Goal: Task Accomplishment & Management: Complete application form

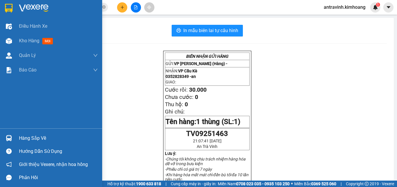
click at [20, 137] on div "Hàng sắp về" at bounding box center [58, 138] width 79 height 9
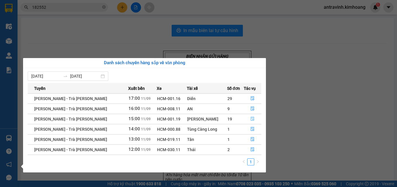
click at [252, 118] on icon "file-done" at bounding box center [253, 119] width 4 height 4
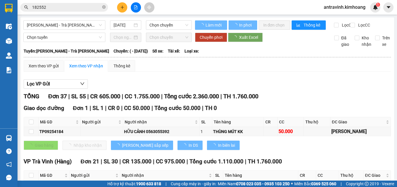
scroll to position [58, 0]
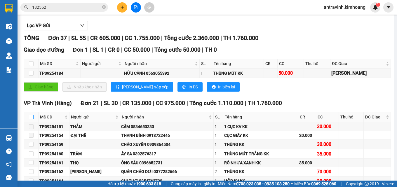
click at [30, 119] on input "checkbox" at bounding box center [31, 117] width 5 height 5
checkbox input "true"
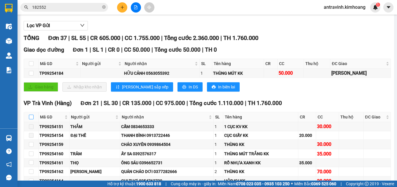
checkbox input "true"
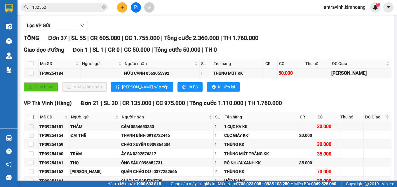
checkbox input "true"
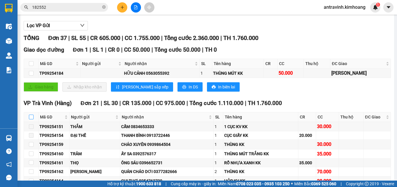
checkbox input "true"
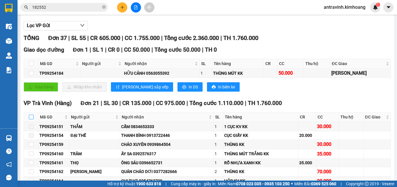
checkbox input "true"
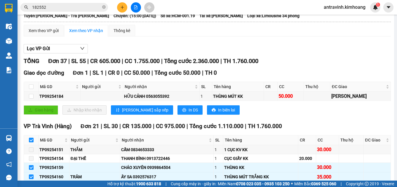
scroll to position [0, 0]
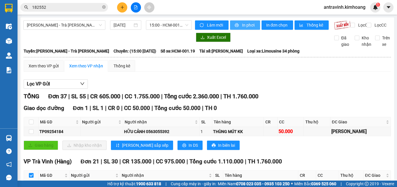
click at [242, 22] on span "In phơi" at bounding box center [248, 25] width 13 height 6
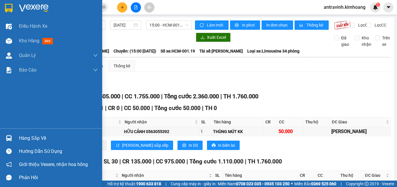
click at [25, 135] on div "Hàng sắp về" at bounding box center [58, 138] width 79 height 9
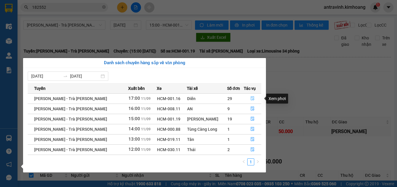
click at [250, 97] on icon "file-done" at bounding box center [252, 98] width 4 height 4
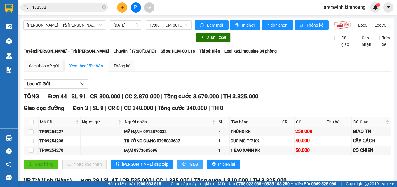
scroll to position [88, 0]
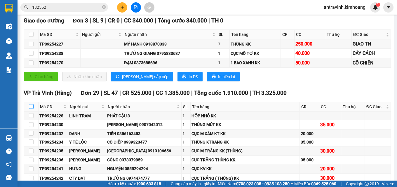
click at [32, 109] on input "checkbox" at bounding box center [31, 106] width 5 height 5
checkbox input "true"
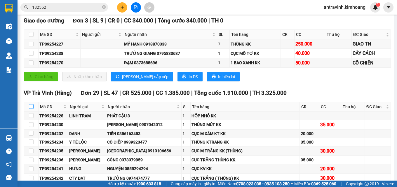
checkbox input "true"
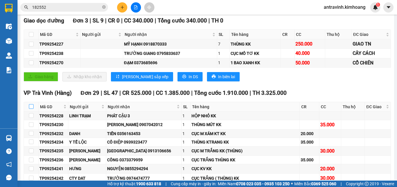
checkbox input "true"
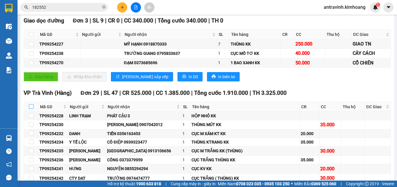
checkbox input "true"
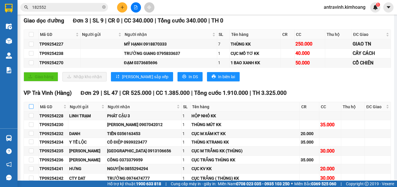
checkbox input "true"
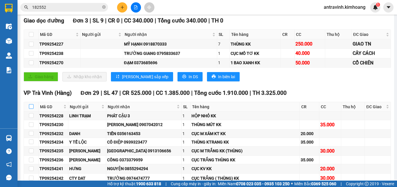
checkbox input "true"
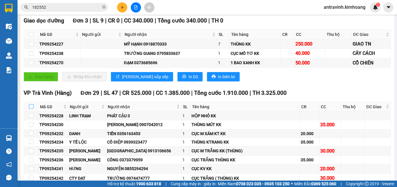
checkbox input "true"
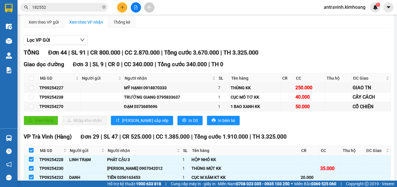
scroll to position [0, 0]
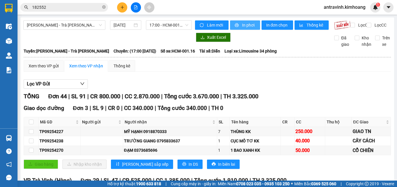
click at [252, 24] on span "In phơi" at bounding box center [248, 25] width 13 height 6
click at [121, 9] on button at bounding box center [122, 7] width 10 height 10
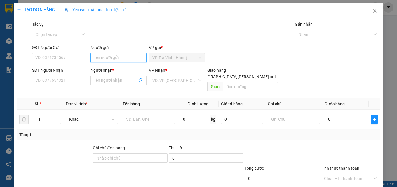
click at [121, 58] on input "Người gửi" at bounding box center [119, 57] width 56 height 9
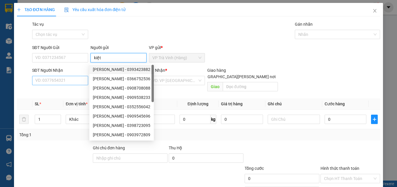
type input "kiệt"
click at [73, 82] on input "SĐT Người Nhận" at bounding box center [60, 80] width 56 height 9
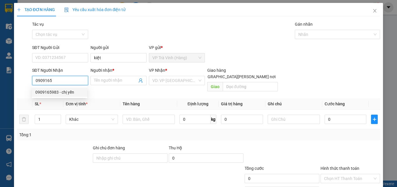
click at [62, 91] on div "0909165983 - chị yến" at bounding box center [59, 92] width 48 height 6
type input "0909165983"
type input "chị yến"
type input "20.000"
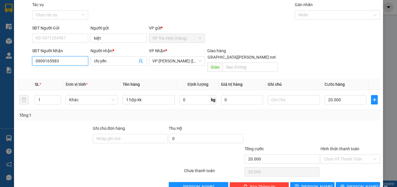
scroll to position [29, 0]
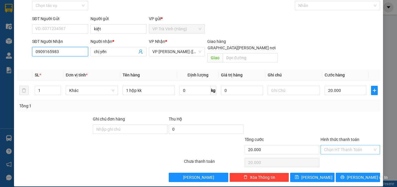
type input "0909165983"
click at [344, 145] on input "Hình thức thanh toán" at bounding box center [348, 149] width 48 height 9
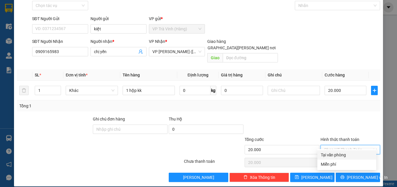
click at [339, 157] on div "Tại văn phòng" at bounding box center [347, 155] width 52 height 6
type input "0"
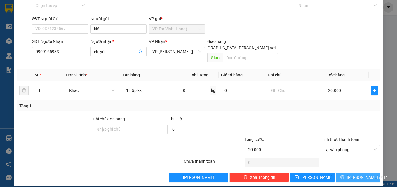
click at [344, 175] on icon "printer" at bounding box center [342, 177] width 4 height 4
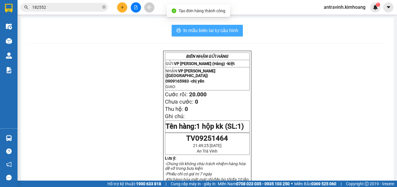
click at [215, 31] on span "In mẫu biên lai tự cấu hình" at bounding box center [210, 30] width 55 height 7
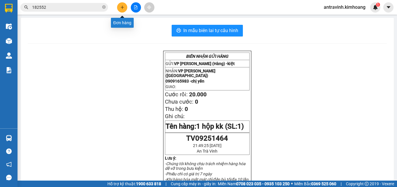
click at [122, 7] on icon "plus" at bounding box center [122, 7] width 4 height 4
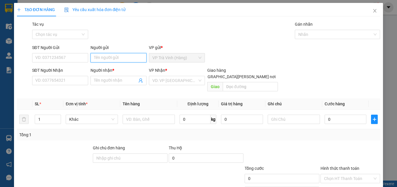
click at [128, 58] on input "Người gửi" at bounding box center [119, 57] width 56 height 9
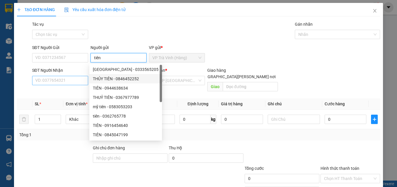
type input "tiên"
click at [80, 80] on input "SĐT Người Nhận" at bounding box center [60, 80] width 56 height 9
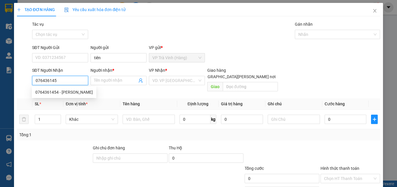
type input "0764361454"
click at [75, 93] on div "0764361454 - [PERSON_NAME]" at bounding box center [64, 92] width 58 height 6
type input "SƯƠNG"
type input "30.000"
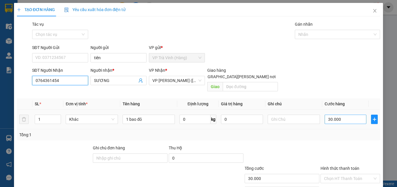
scroll to position [29, 0]
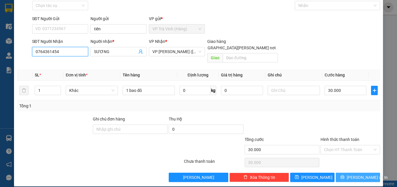
type input "0764361454"
click at [352, 174] on span "[PERSON_NAME] và In" at bounding box center [367, 177] width 41 height 6
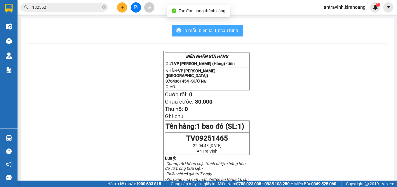
click at [217, 28] on span "In mẫu biên lai tự cấu hình" at bounding box center [210, 30] width 55 height 7
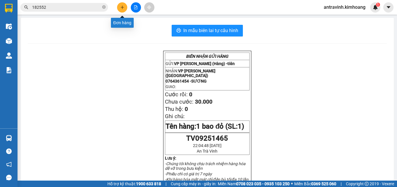
click at [122, 6] on icon "plus" at bounding box center [122, 7] width 4 height 4
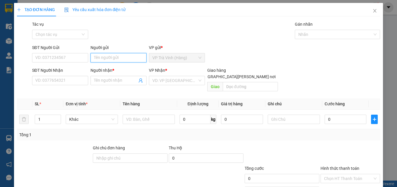
click at [123, 59] on input "Người gửi" at bounding box center [119, 57] width 56 height 9
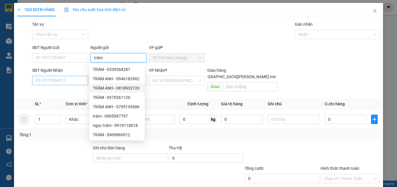
type input "trâm"
click at [83, 82] on input "SĐT Người Nhận" at bounding box center [60, 80] width 56 height 9
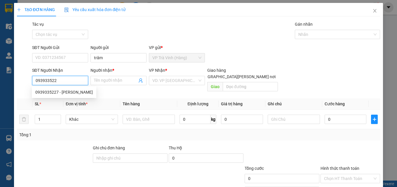
type input "0939335227"
click at [76, 92] on div "0939335227 - [PERSON_NAME]" at bounding box center [64, 92] width 58 height 6
type input "HOÀI ANH"
type input "20.000"
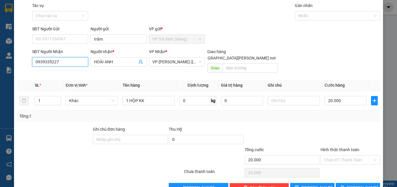
scroll to position [29, 0]
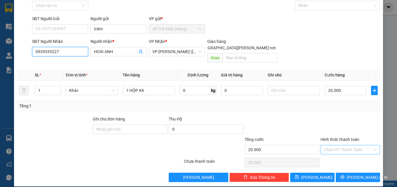
type input "0939335227"
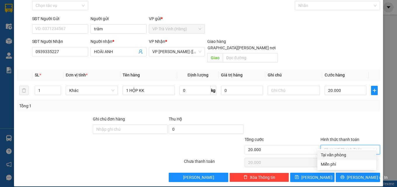
click at [340, 145] on input "Hình thức thanh toán" at bounding box center [348, 149] width 48 height 9
click at [338, 152] on div "Tại văn phòng" at bounding box center [347, 155] width 52 height 6
type input "0"
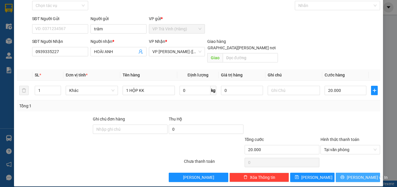
click at [339, 173] on button "[PERSON_NAME] và In" at bounding box center [358, 177] width 44 height 9
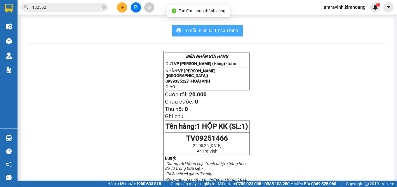
click at [232, 31] on span "In mẫu biên lai tự cấu hình" at bounding box center [210, 30] width 55 height 7
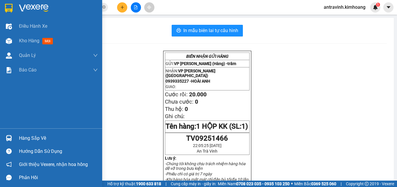
click at [17, 136] on div "Hàng sắp về" at bounding box center [51, 138] width 102 height 13
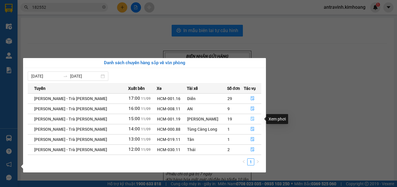
click at [252, 117] on icon "file-done" at bounding box center [253, 119] width 4 height 4
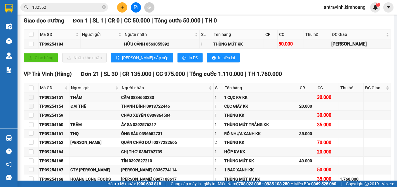
scroll to position [117, 0]
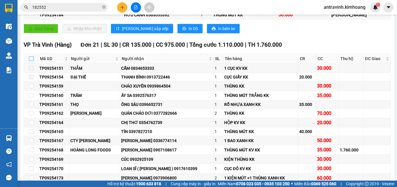
click at [31, 61] on input "checkbox" at bounding box center [31, 58] width 5 height 5
checkbox input "true"
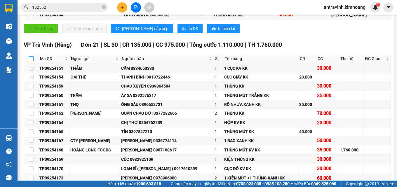
checkbox input "true"
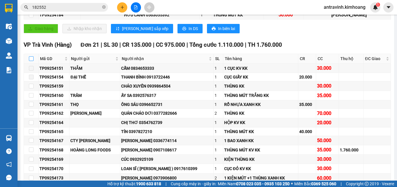
checkbox input "true"
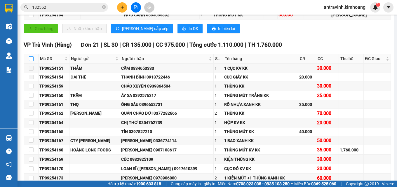
checkbox input "true"
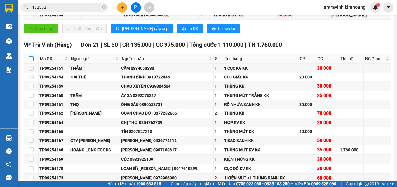
checkbox input "true"
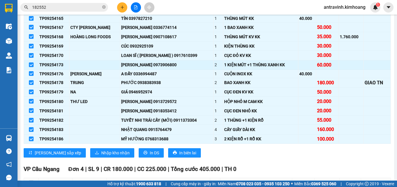
scroll to position [234, 0]
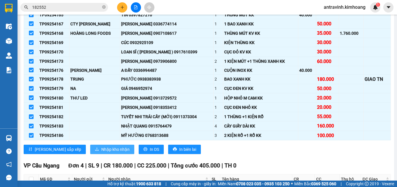
click at [101, 153] on span "Nhập kho nhận" at bounding box center [115, 149] width 28 height 6
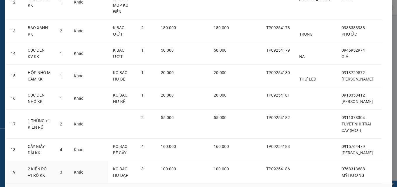
scroll to position [370, 0]
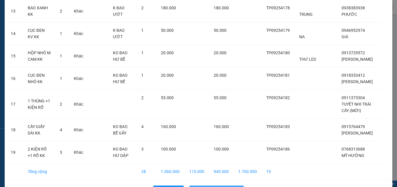
click at [210, 186] on button "Nhập hàng kho nhận" at bounding box center [216, 190] width 54 height 9
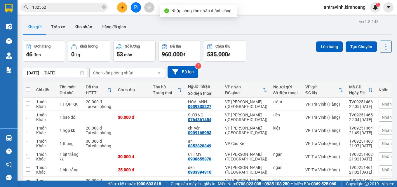
click at [19, 137] on main "ver 1.8.143 Kho gửi Trên xe [PERSON_NAME] Hàng đã [PERSON_NAME] hàng 46 đơn [PE…" at bounding box center [198, 90] width 397 height 181
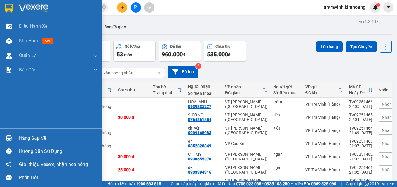
click at [22, 138] on div "Hàng sắp về" at bounding box center [58, 138] width 79 height 9
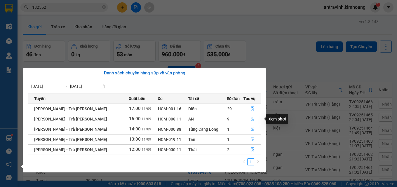
click at [251, 119] on icon "file-done" at bounding box center [253, 119] width 4 height 4
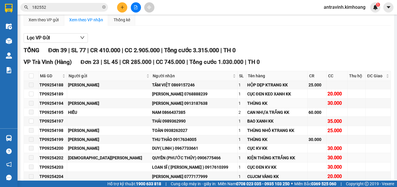
scroll to position [88, 0]
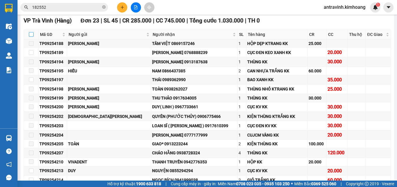
click at [31, 37] on input "checkbox" at bounding box center [31, 34] width 5 height 5
checkbox input "true"
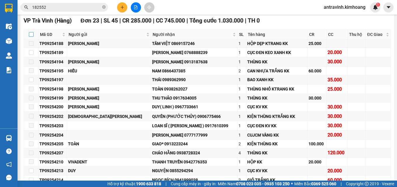
checkbox input "true"
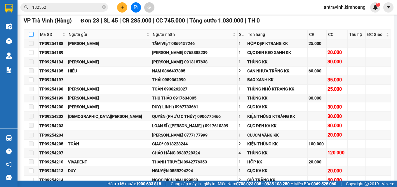
checkbox input "true"
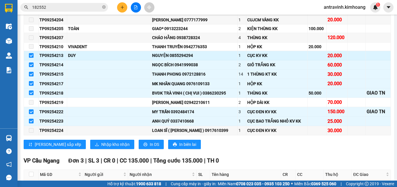
scroll to position [204, 0]
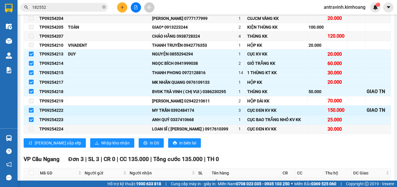
click at [32, 113] on input "checkbox" at bounding box center [31, 110] width 5 height 5
checkbox input "false"
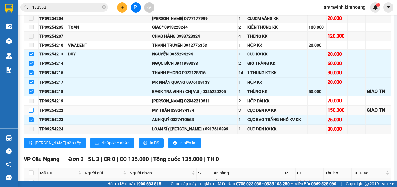
checkbox input "false"
click at [32, 66] on input "checkbox" at bounding box center [31, 63] width 5 height 5
checkbox input "false"
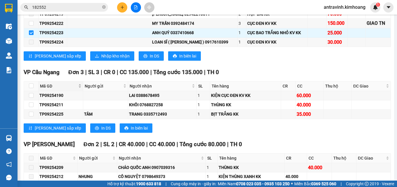
scroll to position [292, 0]
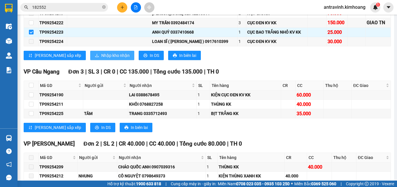
click at [101, 59] on span "Nhập kho nhận" at bounding box center [115, 55] width 28 height 6
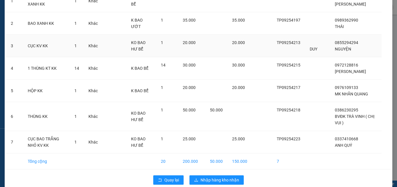
scroll to position [75, 0]
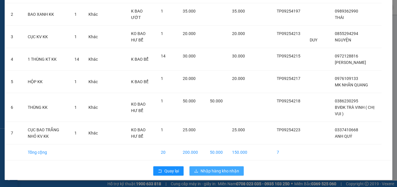
click at [211, 171] on span "Nhập hàng kho nhận" at bounding box center [220, 171] width 39 height 6
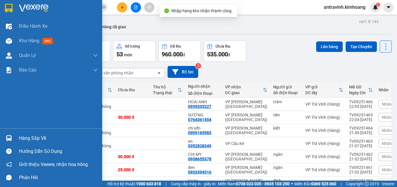
click at [18, 138] on div "Hàng sắp về" at bounding box center [51, 138] width 102 height 13
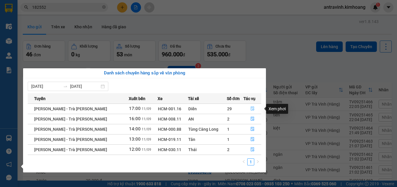
click at [250, 109] on icon "file-done" at bounding box center [252, 109] width 4 height 4
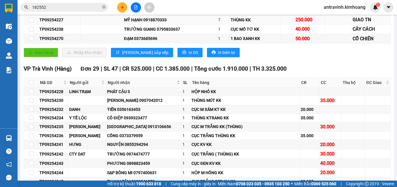
scroll to position [117, 0]
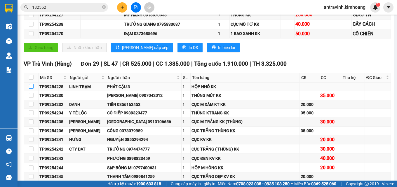
click at [32, 89] on input "checkbox" at bounding box center [31, 86] width 5 height 5
checkbox input "true"
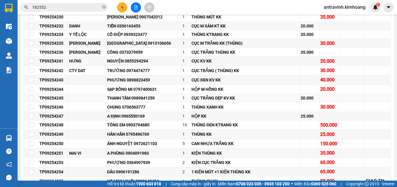
scroll to position [204, 0]
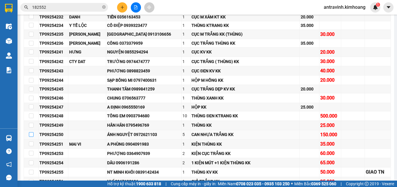
click at [32, 137] on input "checkbox" at bounding box center [31, 134] width 5 height 5
checkbox input "true"
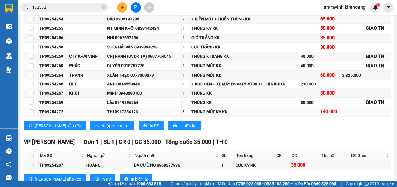
scroll to position [350, 0]
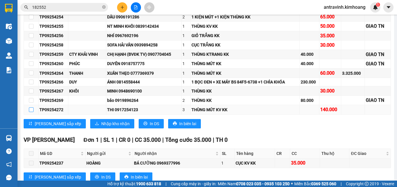
click at [31, 112] on input "checkbox" at bounding box center [31, 109] width 5 height 5
checkbox input "true"
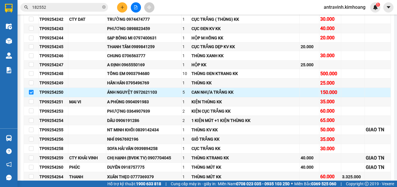
scroll to position [234, 0]
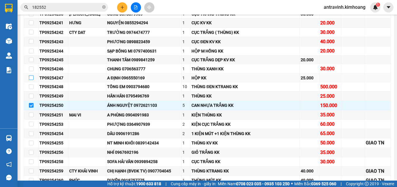
click at [31, 80] on input "checkbox" at bounding box center [31, 77] width 5 height 5
checkbox input "true"
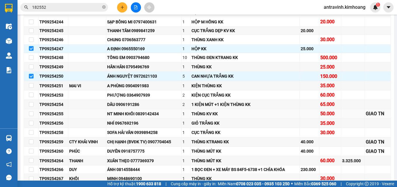
scroll to position [350, 0]
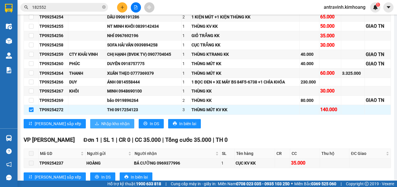
click at [101, 127] on span "Nhập kho nhận" at bounding box center [115, 124] width 28 height 6
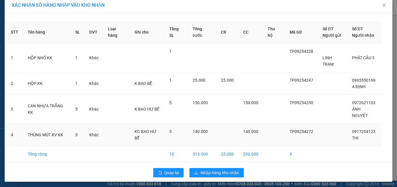
scroll to position [7, 0]
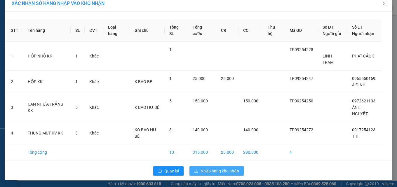
click at [213, 172] on span "Nhập hàng kho nhận" at bounding box center [220, 171] width 39 height 6
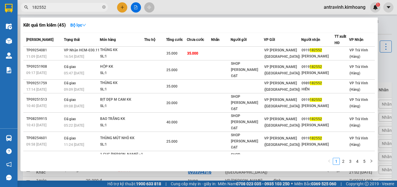
click at [59, 8] on input "182552" at bounding box center [66, 7] width 69 height 6
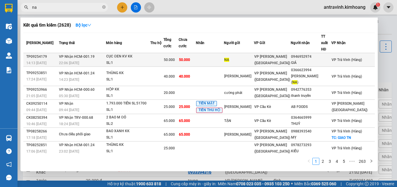
type input "na"
click at [175, 58] on span "50.000" at bounding box center [169, 60] width 11 height 4
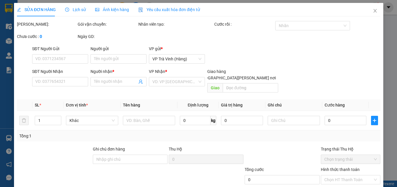
type input "NA"
type input "0946952974"
type input "GIÁ"
type input "50.000"
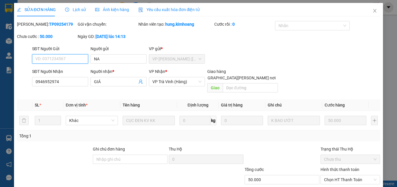
scroll to position [27, 0]
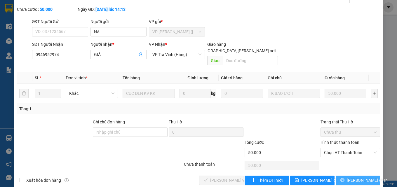
click at [349, 177] on span "[PERSON_NAME] và In" at bounding box center [367, 180] width 41 height 6
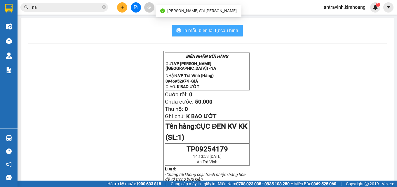
click at [232, 30] on span "In mẫu biên lai tự cấu hình" at bounding box center [210, 30] width 55 height 7
click at [208, 31] on span "In mẫu biên lai tự cấu hình" at bounding box center [210, 30] width 55 height 7
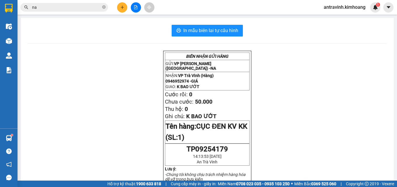
click at [79, 5] on input "na" at bounding box center [66, 7] width 69 height 6
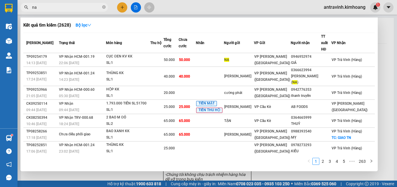
click at [79, 5] on input "na" at bounding box center [66, 7] width 69 height 6
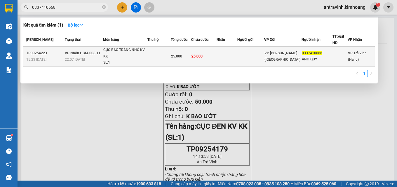
type input "0337410668"
click at [210, 55] on td "25.000" at bounding box center [203, 57] width 25 height 20
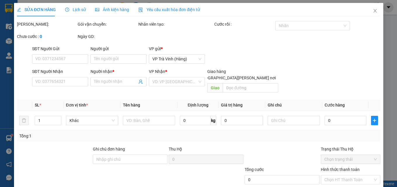
type input "0337410668"
type input "ANH QUÝ"
type input "25.000"
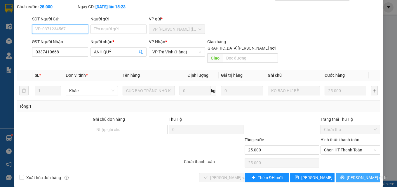
scroll to position [30, 0]
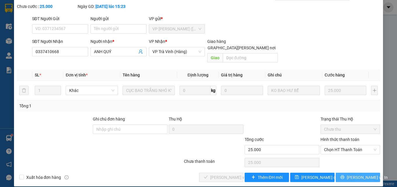
click at [360, 174] on span "[PERSON_NAME] và In" at bounding box center [367, 177] width 41 height 6
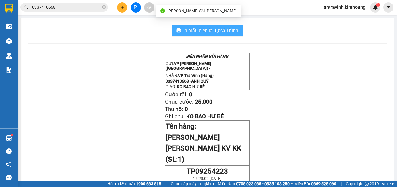
click at [227, 29] on span "In mẫu biên lai tự cấu hình" at bounding box center [210, 30] width 55 height 7
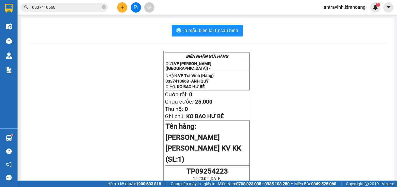
click at [61, 9] on input "0337410668" at bounding box center [66, 7] width 69 height 6
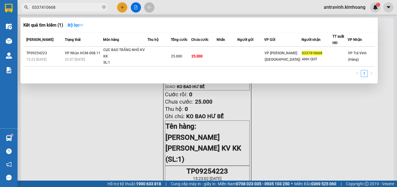
click at [61, 9] on input "0337410668" at bounding box center [66, 7] width 69 height 6
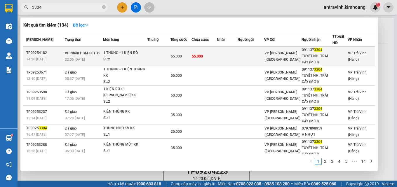
type input "3304"
click at [190, 55] on div "55.000" at bounding box center [181, 56] width 20 height 6
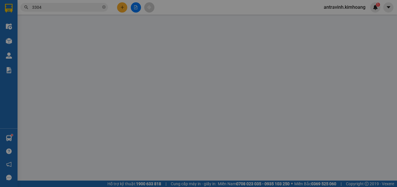
type input "0911373304"
type input "TUYẾT NHI TRÁI CÂY (MỚI)"
type input "55.000"
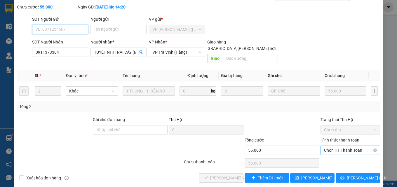
scroll to position [30, 0]
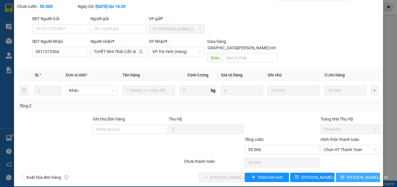
click at [352, 174] on span "[PERSON_NAME] và In" at bounding box center [367, 177] width 41 height 6
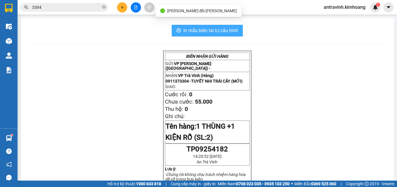
click at [223, 32] on span "In mẫu biên lai tự cấu hình" at bounding box center [210, 30] width 55 height 7
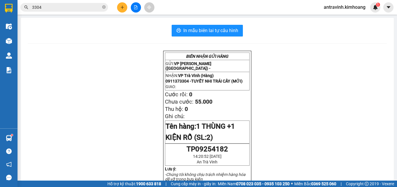
click at [65, 8] on input "3304" at bounding box center [66, 7] width 69 height 6
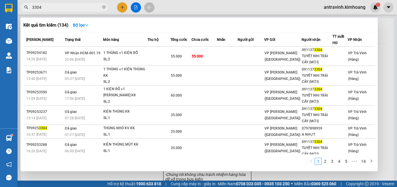
click at [65, 8] on input "3304" at bounding box center [66, 7] width 69 height 6
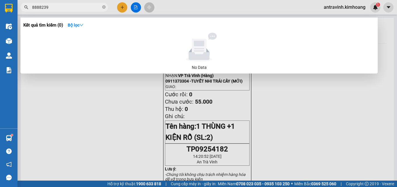
click at [64, 8] on input "8888239" at bounding box center [66, 7] width 69 height 6
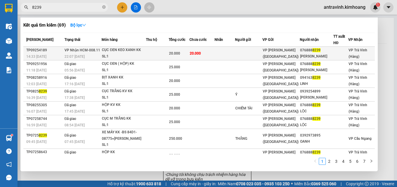
type input "8239"
click at [149, 53] on td at bounding box center [157, 54] width 23 height 14
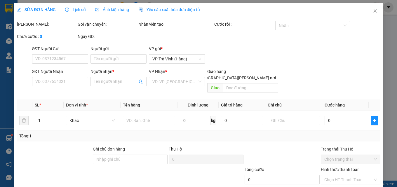
type input "0768888239"
type input "[PERSON_NAME]"
type input "20.000"
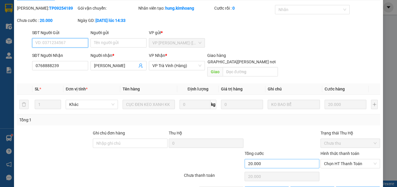
scroll to position [27, 0]
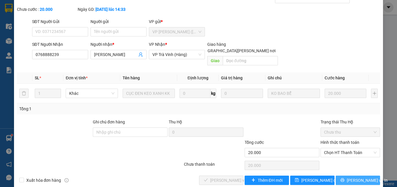
click at [349, 177] on span "[PERSON_NAME] và In" at bounding box center [367, 180] width 41 height 6
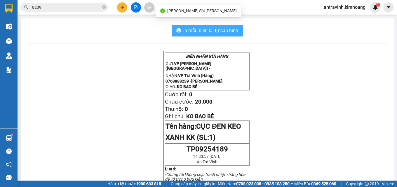
click at [238, 30] on button "In mẫu biên lai tự cấu hình" at bounding box center [207, 31] width 71 height 12
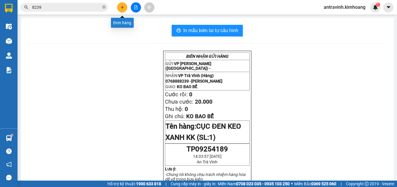
click at [121, 8] on icon "plus" at bounding box center [122, 7] width 4 height 4
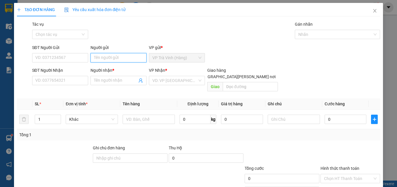
click at [121, 57] on input "Người gửi" at bounding box center [119, 57] width 56 height 9
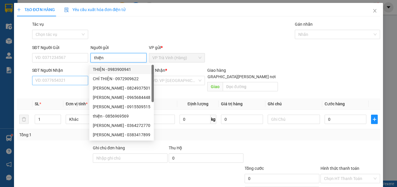
type input "thiện"
click at [58, 80] on input "SĐT Người Nhận" at bounding box center [60, 80] width 56 height 9
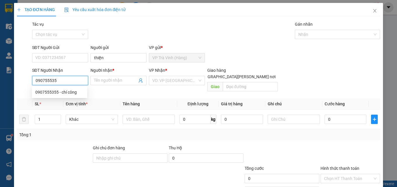
type input "0907555355"
click at [70, 92] on div "0907555355 - chí công" at bounding box center [59, 92] width 48 height 6
type input "chí công"
type input "20.000"
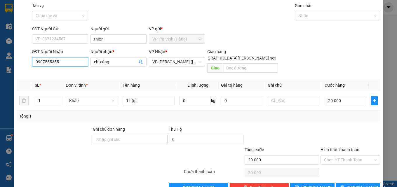
scroll to position [29, 0]
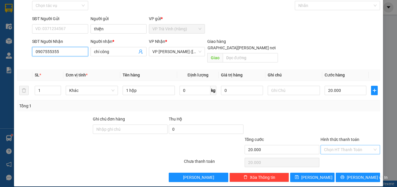
type input "0907555355"
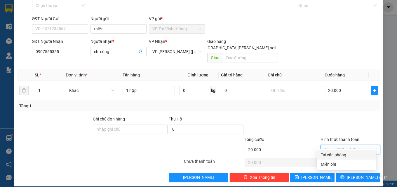
click at [328, 145] on input "Hình thức thanh toán" at bounding box center [348, 149] width 48 height 9
click at [332, 154] on div "Tại văn phòng" at bounding box center [347, 155] width 52 height 6
type input "0"
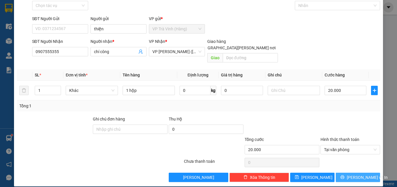
click at [343, 173] on button "[PERSON_NAME] và In" at bounding box center [358, 177] width 44 height 9
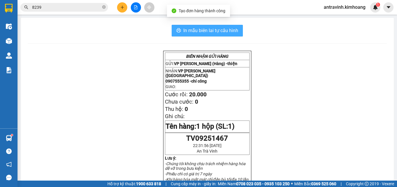
click at [227, 33] on span "In mẫu biên lai tự cấu hình" at bounding box center [210, 30] width 55 height 7
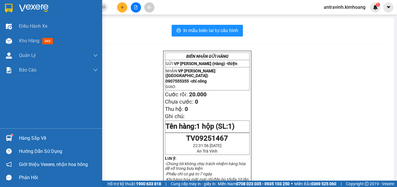
click at [20, 139] on div "Hàng sắp về" at bounding box center [58, 138] width 79 height 9
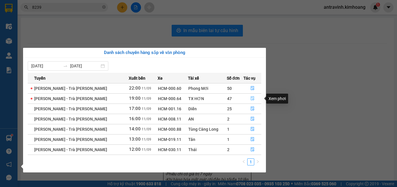
click at [250, 99] on icon "file-done" at bounding box center [252, 98] width 4 height 4
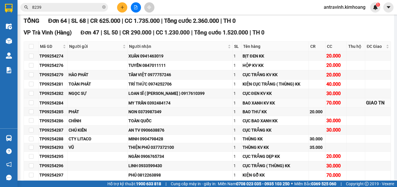
scroll to position [88, 0]
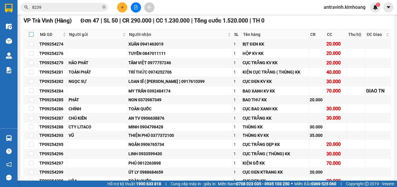
click at [29, 37] on input "checkbox" at bounding box center [31, 34] width 5 height 5
checkbox input "true"
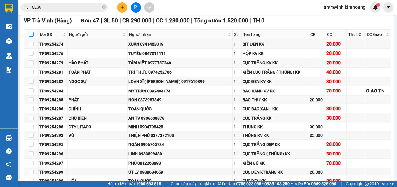
checkbox input "true"
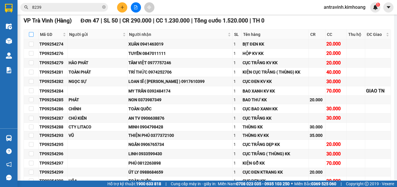
checkbox input "true"
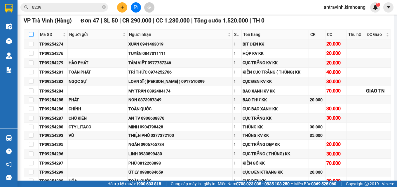
checkbox input "true"
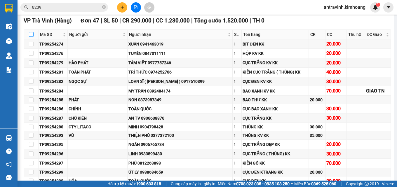
checkbox input "true"
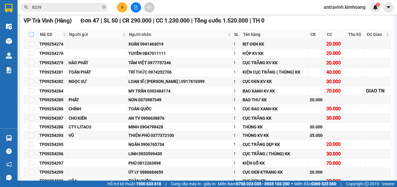
checkbox input "true"
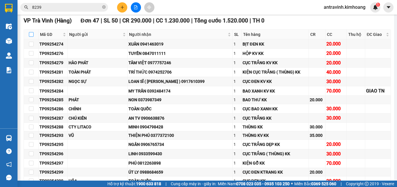
checkbox input "true"
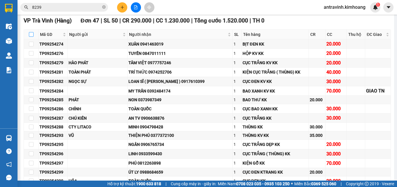
checkbox input "true"
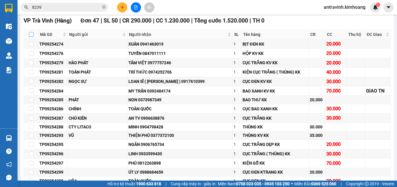
checkbox input "true"
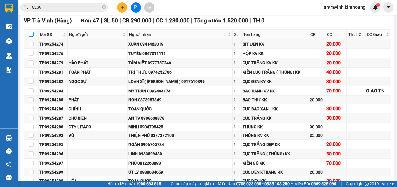
checkbox input "true"
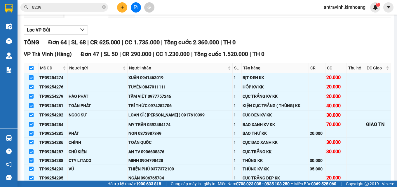
scroll to position [0, 0]
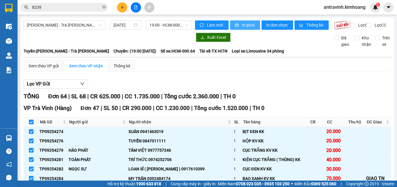
click at [243, 26] on span "In phơi" at bounding box center [248, 25] width 13 height 6
click at [120, 8] on icon "plus" at bounding box center [122, 7] width 4 height 4
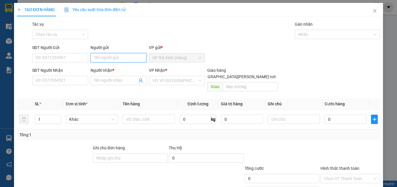
click at [120, 58] on input "Người gửi" at bounding box center [119, 57] width 56 height 9
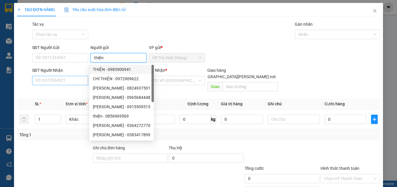
type input "thiện"
click at [68, 83] on input "SĐT Người Nhận" at bounding box center [60, 80] width 56 height 9
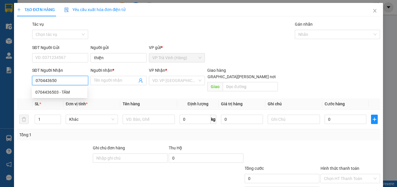
type input "0704436503"
click at [65, 92] on div "0704436503 - TÂM" at bounding box center [59, 92] width 48 height 6
type input "TÂM"
type input "20.000"
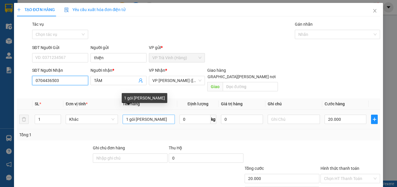
type input "0704436503"
click at [145, 115] on input "1 gói [PERSON_NAME]" at bounding box center [149, 119] width 52 height 9
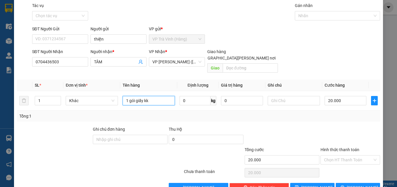
scroll to position [29, 0]
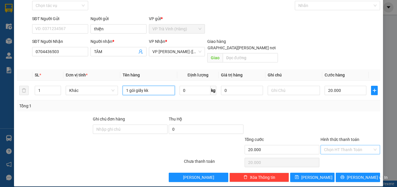
type input "1 gói giấy kk"
click at [343, 145] on input "Hình thức thanh toán" at bounding box center [348, 149] width 48 height 9
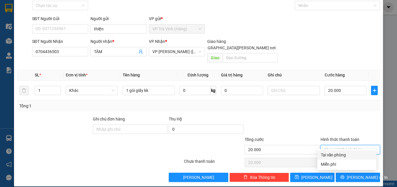
click at [340, 155] on div "Tại văn phòng" at bounding box center [347, 155] width 52 height 6
type input "0"
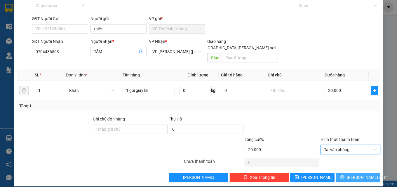
click at [348, 173] on button "[PERSON_NAME] và In" at bounding box center [358, 177] width 44 height 9
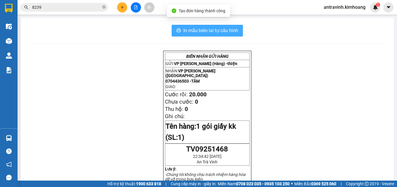
click at [222, 34] on span "In mẫu biên lai tự cấu hình" at bounding box center [210, 30] width 55 height 7
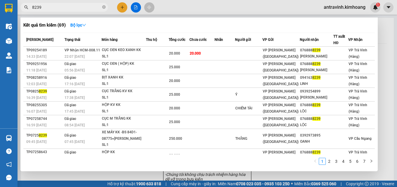
click at [81, 8] on input "8239" at bounding box center [66, 7] width 69 height 6
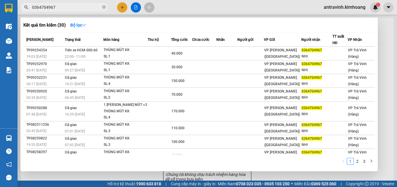
type input "0364704967"
click at [384, 58] on div at bounding box center [198, 93] width 397 height 187
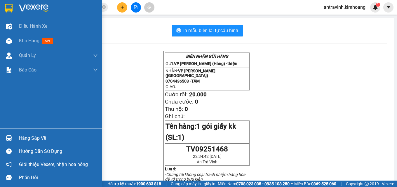
click at [17, 138] on div "Hàng sắp về" at bounding box center [51, 138] width 102 height 13
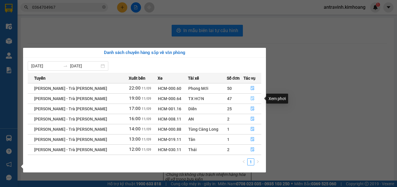
click at [251, 98] on icon "file-done" at bounding box center [252, 98] width 4 height 4
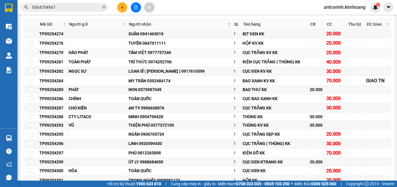
scroll to position [88, 0]
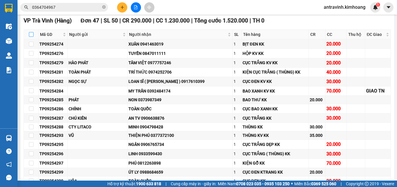
click at [31, 37] on input "checkbox" at bounding box center [31, 34] width 5 height 5
checkbox input "true"
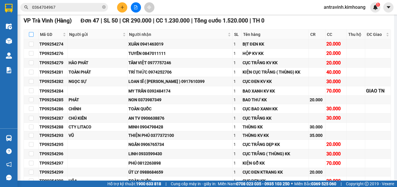
checkbox input "true"
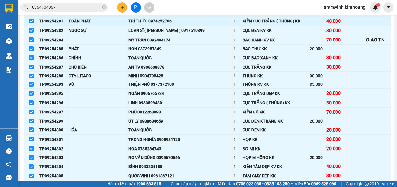
scroll to position [146, 0]
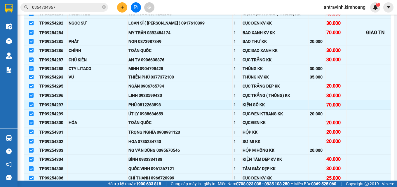
click at [29, 107] on input "checkbox" at bounding box center [31, 104] width 5 height 5
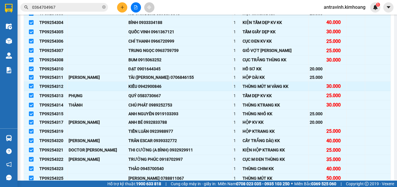
scroll to position [292, 0]
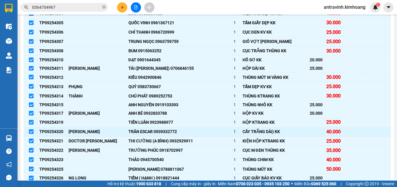
click at [32, 134] on input "checkbox" at bounding box center [31, 131] width 5 height 5
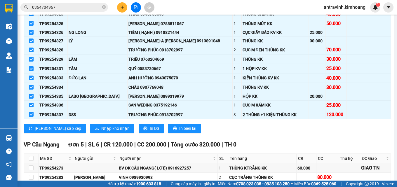
scroll to position [438, 0]
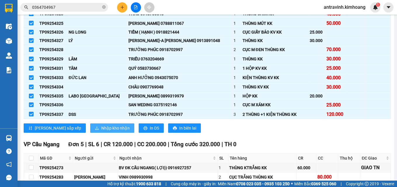
click at [101, 131] on span "Nhập kho nhận" at bounding box center [115, 128] width 28 height 6
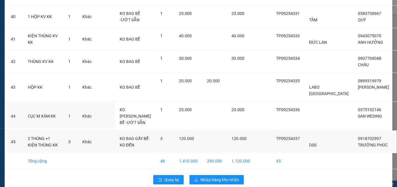
scroll to position [974, 0]
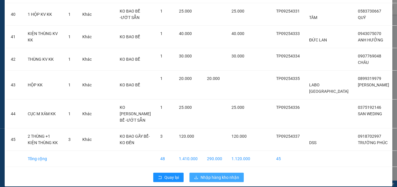
click at [227, 174] on span "Nhập hàng kho nhận" at bounding box center [220, 177] width 39 height 6
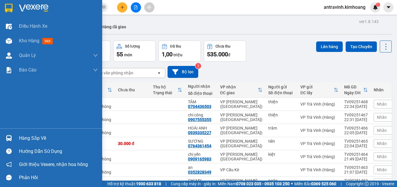
click at [20, 138] on div "Hàng sắp về" at bounding box center [58, 138] width 79 height 9
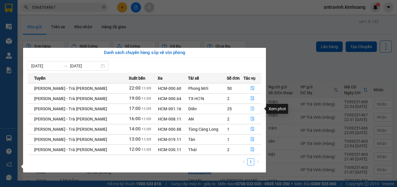
click at [252, 108] on icon "file-done" at bounding box center [252, 109] width 4 height 4
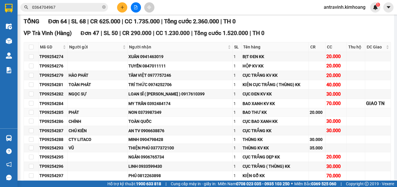
scroll to position [88, 0]
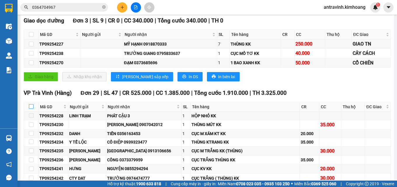
click at [31, 109] on input "checkbox" at bounding box center [31, 106] width 5 height 5
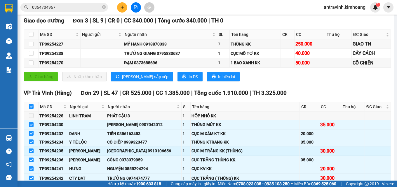
click at [32, 153] on input "checkbox" at bounding box center [31, 151] width 5 height 5
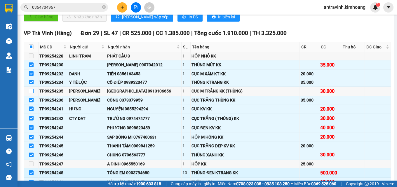
scroll to position [175, 0]
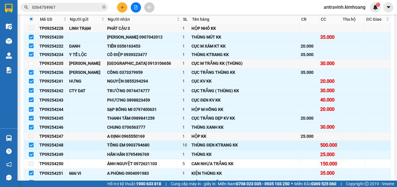
click at [32, 147] on input "checkbox" at bounding box center [31, 145] width 5 height 5
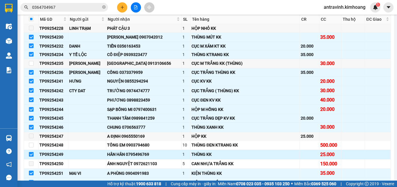
click at [31, 157] on input "checkbox" at bounding box center [31, 154] width 5 height 5
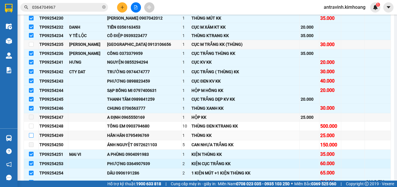
scroll to position [204, 0]
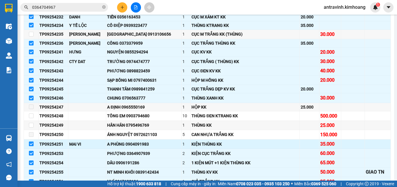
click at [31, 146] on input "checkbox" at bounding box center [31, 144] width 5 height 5
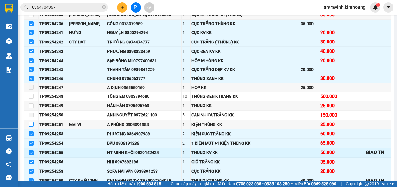
scroll to position [234, 0]
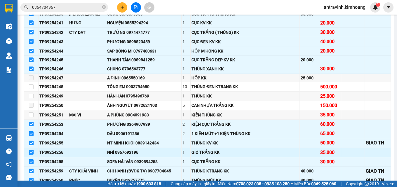
click at [32, 155] on input "checkbox" at bounding box center [31, 152] width 5 height 5
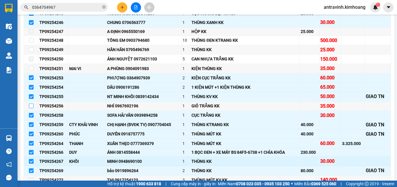
scroll to position [292, 0]
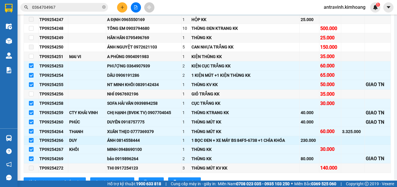
click at [32, 143] on input "checkbox" at bounding box center [31, 140] width 5 height 5
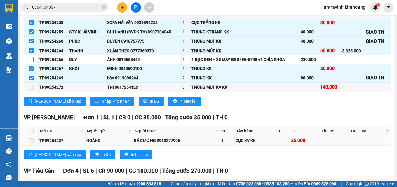
scroll to position [380, 0]
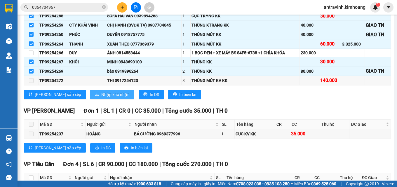
click at [101, 98] on span "Nhập kho nhận" at bounding box center [115, 94] width 28 height 6
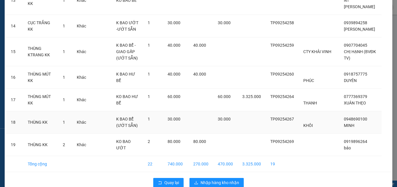
scroll to position [344, 0]
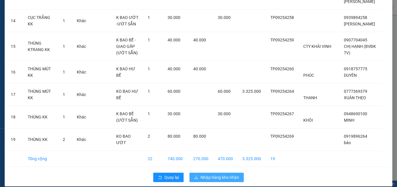
click at [211, 174] on span "Nhập hàng kho nhận" at bounding box center [220, 177] width 39 height 6
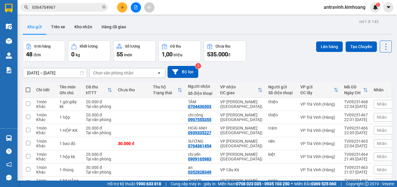
click at [72, 8] on input "0364704967" at bounding box center [66, 7] width 69 height 6
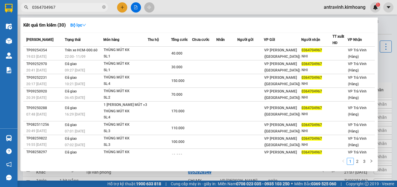
click at [72, 8] on input "0364704967" at bounding box center [66, 7] width 69 height 6
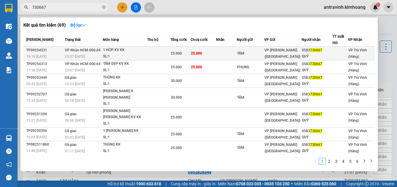
click at [203, 56] on td "25.000" at bounding box center [203, 54] width 25 height 14
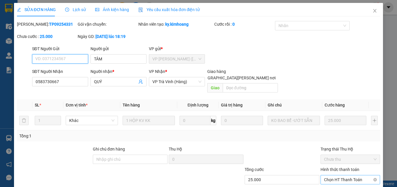
scroll to position [30, 0]
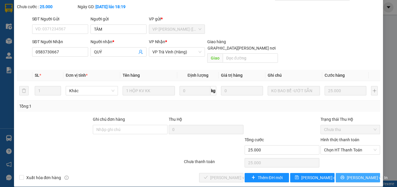
click at [347, 173] on button "[PERSON_NAME] và In" at bounding box center [358, 177] width 44 height 9
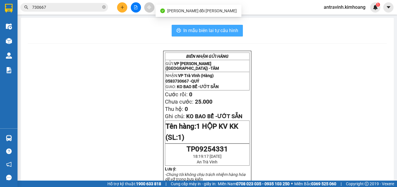
click at [231, 30] on span "In mẫu biên lai tự cấu hình" at bounding box center [210, 30] width 55 height 7
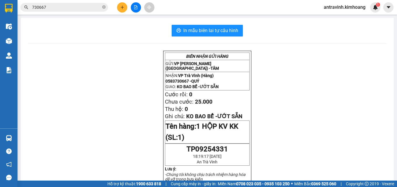
click at [65, 3] on span "730667" at bounding box center [64, 7] width 88 height 9
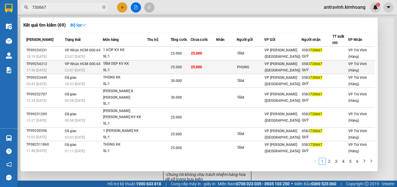
click at [190, 63] on td "25.000" at bounding box center [180, 67] width 20 height 14
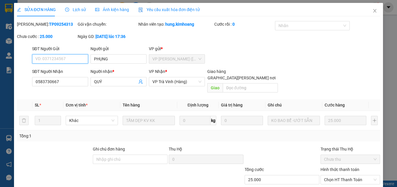
scroll to position [30, 0]
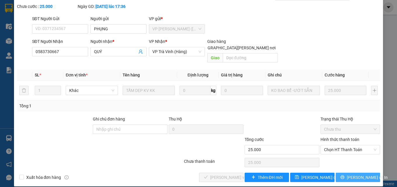
click at [343, 175] on icon "printer" at bounding box center [342, 177] width 4 height 4
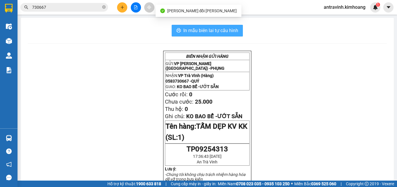
click at [226, 29] on span "In mẫu biên lai tự cấu hình" at bounding box center [210, 30] width 55 height 7
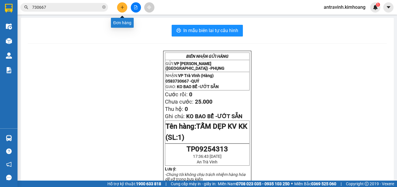
click at [118, 7] on button at bounding box center [122, 7] width 10 height 10
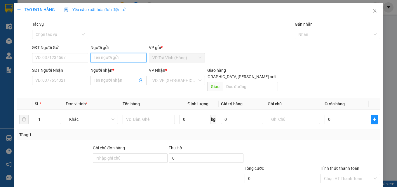
click at [117, 58] on input "Người gửi" at bounding box center [119, 57] width 56 height 9
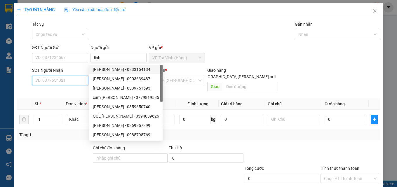
click at [73, 79] on input "SĐT Người Nhận" at bounding box center [60, 80] width 56 height 9
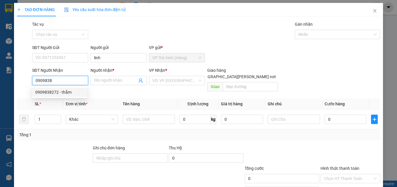
click at [55, 95] on div "0909838272 - thắm" at bounding box center [59, 92] width 48 height 6
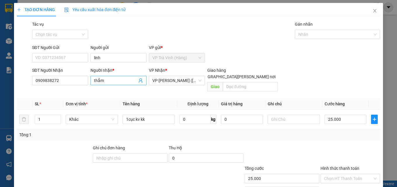
click at [110, 83] on input "thắm" at bounding box center [115, 80] width 43 height 6
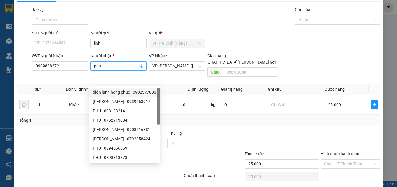
scroll to position [29, 0]
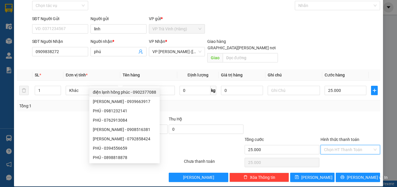
click at [339, 145] on input "Hình thức thanh toán" at bounding box center [348, 149] width 48 height 9
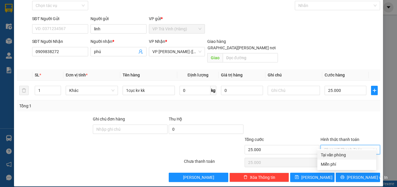
click at [340, 154] on div "Tại văn phòng" at bounding box center [347, 155] width 52 height 6
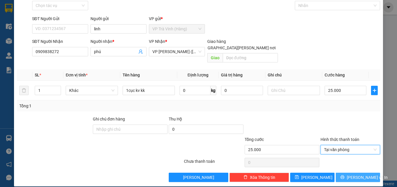
click at [347, 173] on button "[PERSON_NAME] và In" at bounding box center [358, 177] width 44 height 9
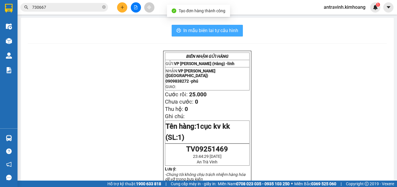
click at [235, 33] on span "In mẫu biên lai tự cấu hình" at bounding box center [210, 30] width 55 height 7
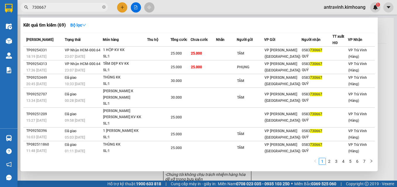
click at [69, 5] on input "730667" at bounding box center [66, 7] width 69 height 6
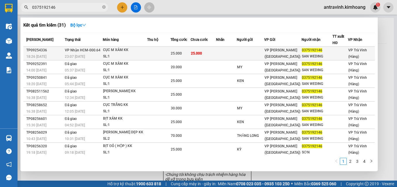
click at [212, 53] on td "25.000" at bounding box center [203, 54] width 25 height 14
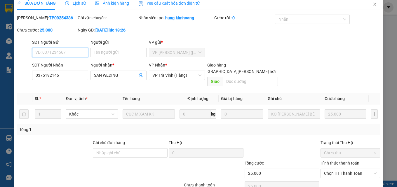
scroll to position [30, 0]
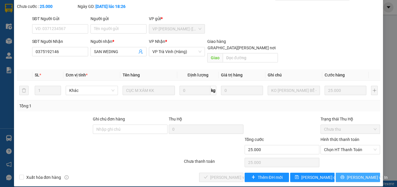
click at [342, 173] on button "[PERSON_NAME] và In" at bounding box center [358, 177] width 44 height 9
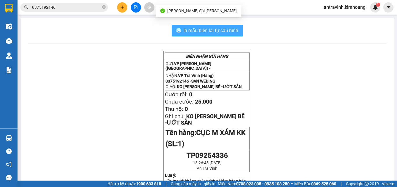
click at [232, 32] on span "In mẫu biên lai tự cấu hình" at bounding box center [210, 30] width 55 height 7
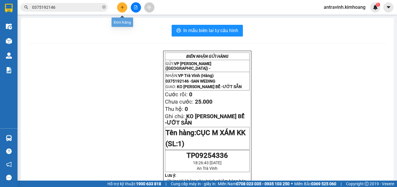
click at [123, 7] on icon "plus" at bounding box center [122, 7] width 4 height 4
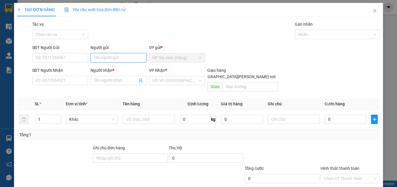
click at [132, 58] on input "Người gửi" at bounding box center [119, 57] width 56 height 9
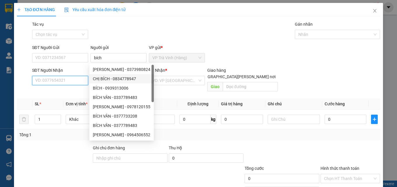
click at [74, 82] on input "SĐT Người Nhận" at bounding box center [60, 80] width 56 height 9
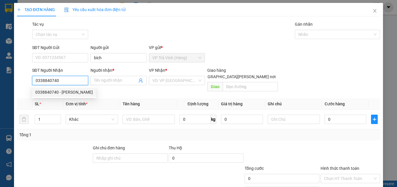
click at [63, 93] on div "0338840740 - [PERSON_NAME]" at bounding box center [64, 92] width 58 height 6
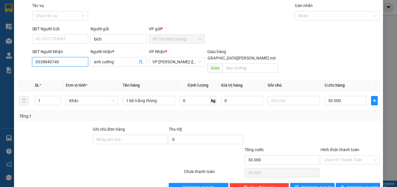
scroll to position [29, 0]
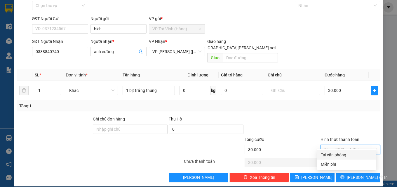
click at [344, 145] on input "Hình thức thanh toán" at bounding box center [348, 149] width 48 height 9
click at [343, 154] on div "Tại văn phòng" at bounding box center [347, 155] width 52 height 6
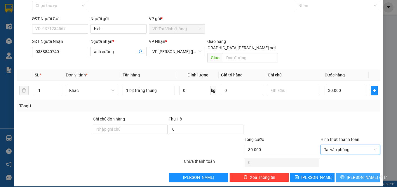
click at [349, 174] on span "[PERSON_NAME] và In" at bounding box center [367, 177] width 41 height 6
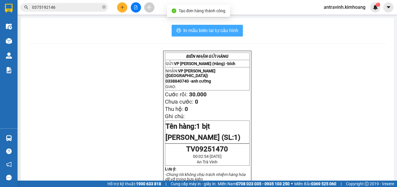
click at [234, 34] on span "In mẫu biên lai tự cấu hình" at bounding box center [210, 30] width 55 height 7
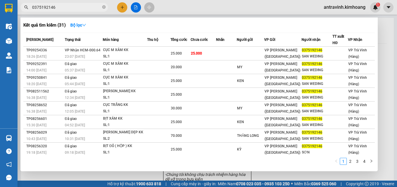
click at [87, 9] on input "0375192146" at bounding box center [66, 7] width 69 height 6
